Goal: Task Accomplishment & Management: Manage account settings

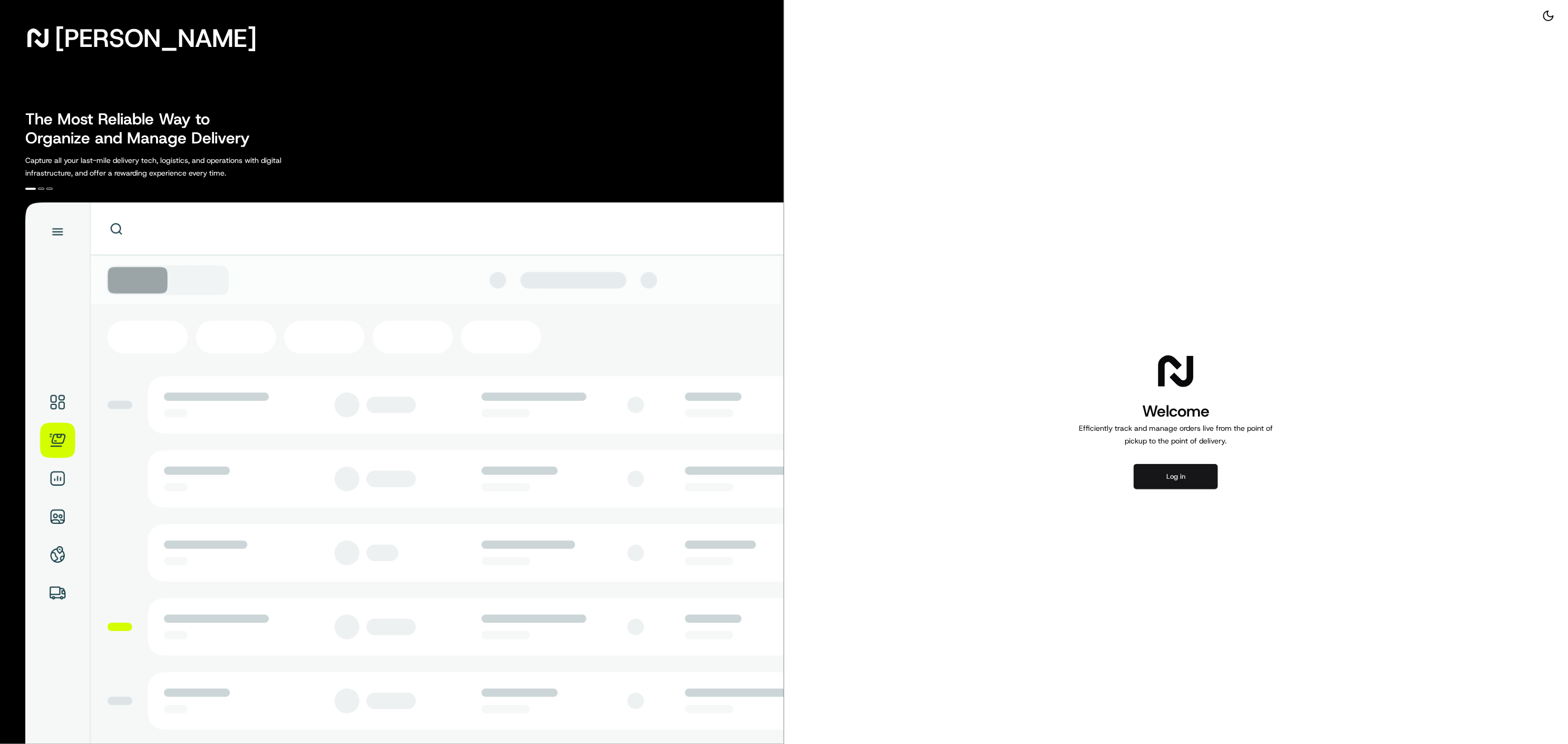
click at [1188, 484] on button "Log in" at bounding box center [1176, 477] width 84 height 25
